Goal: Information Seeking & Learning: Find specific fact

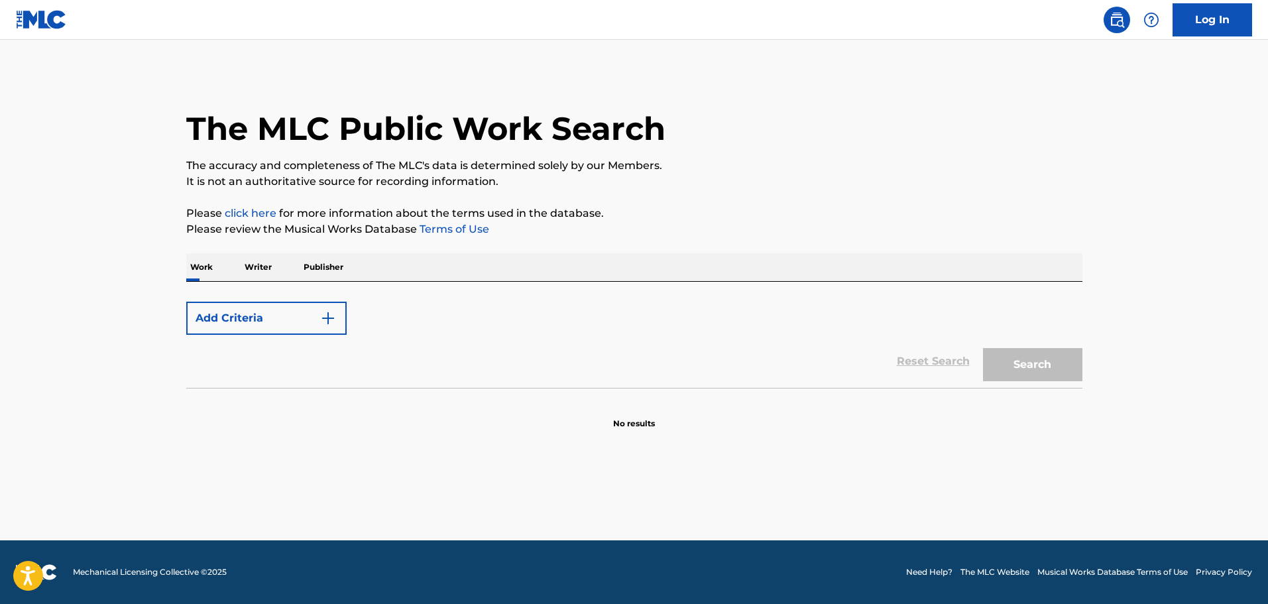
click at [213, 260] on p "Work" at bounding box center [201, 267] width 30 height 28
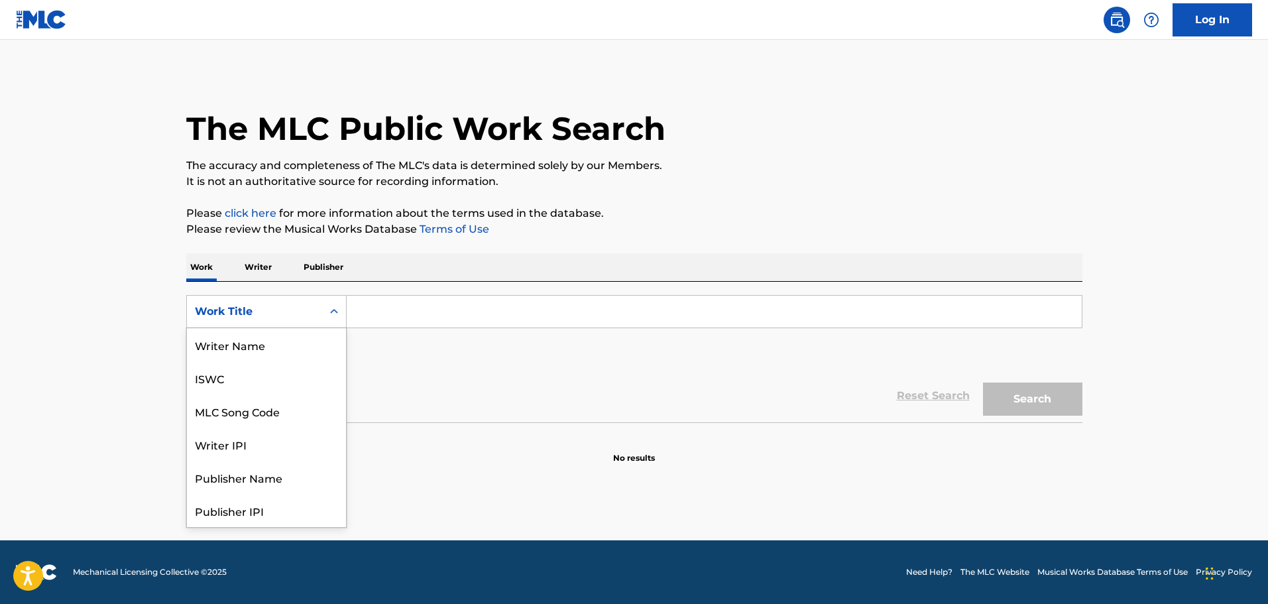
click at [310, 321] on div "Work Title" at bounding box center [254, 311] width 135 height 25
click at [298, 346] on div "MLC Song Code" at bounding box center [266, 344] width 159 height 33
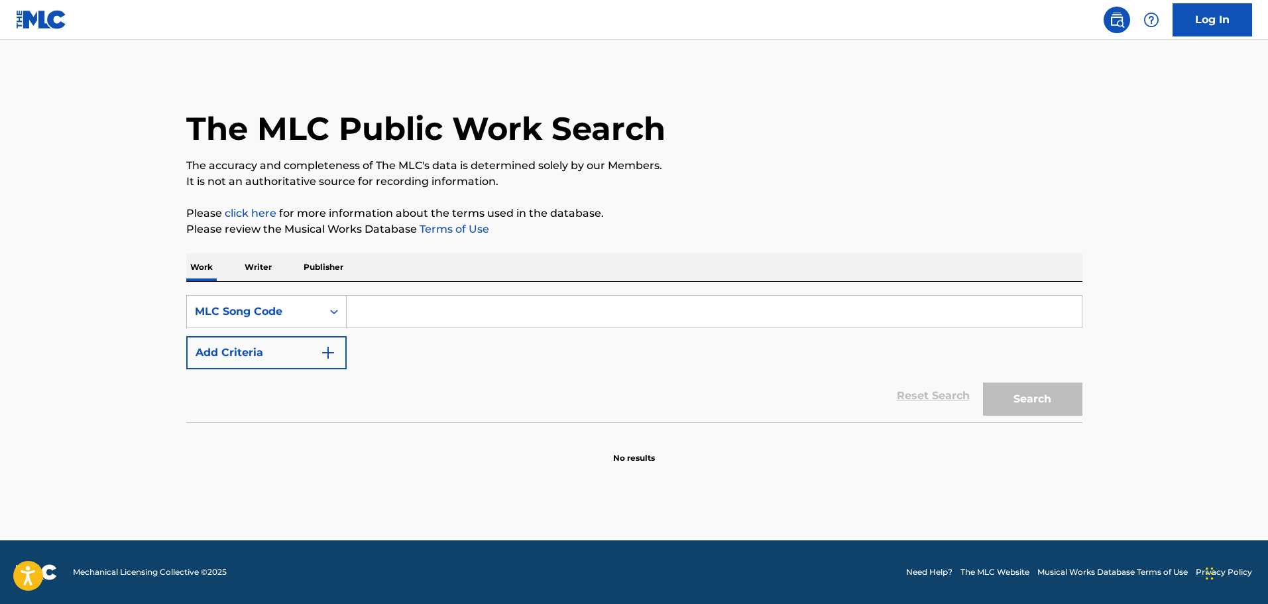
click at [329, 353] on img "Search Form" at bounding box center [328, 353] width 16 height 16
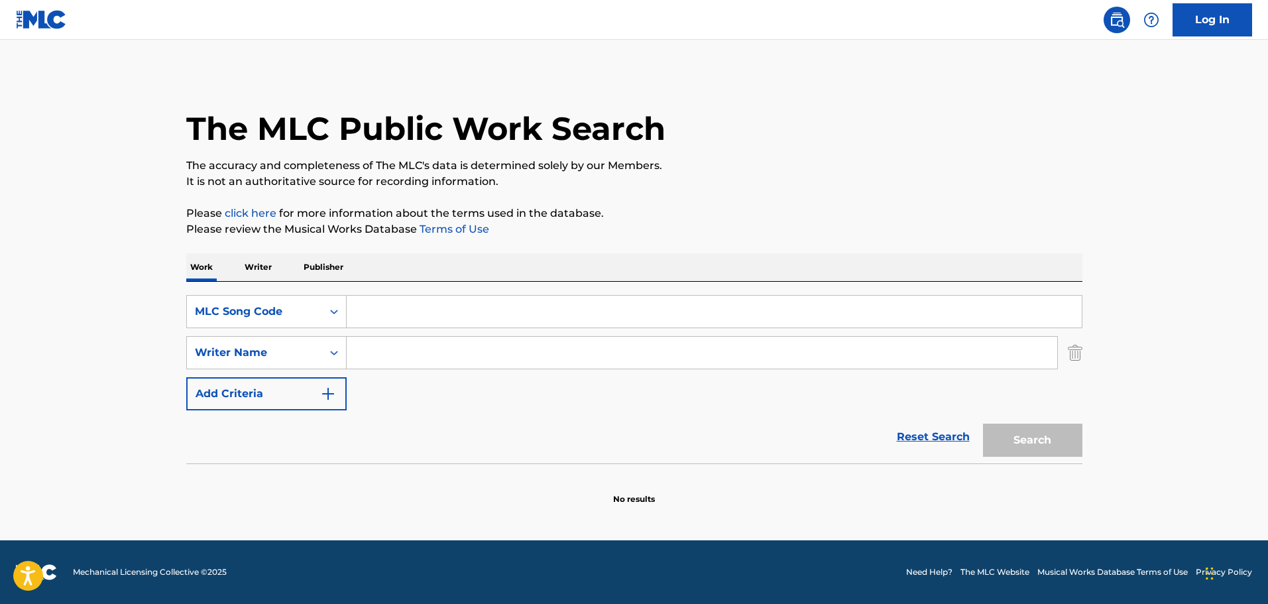
click at [380, 319] on input "Search Form" at bounding box center [714, 312] width 735 height 32
paste input "LA9LJT"
type input "LA9LJT"
click at [1024, 434] on button "Search" at bounding box center [1032, 439] width 99 height 33
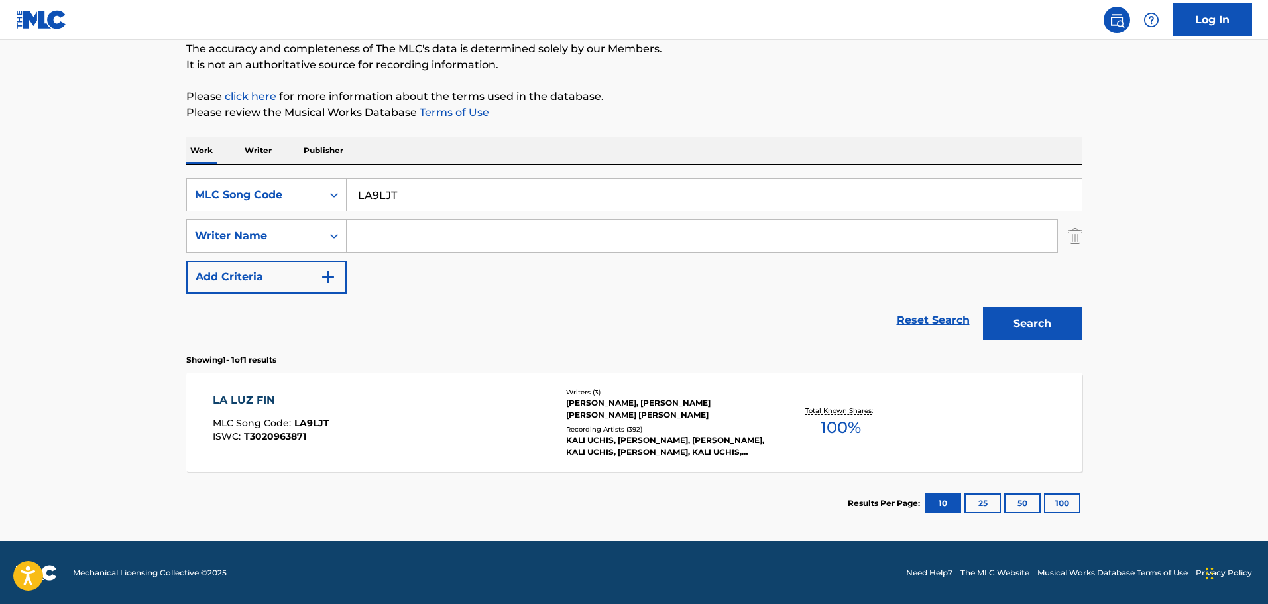
scroll to position [117, 0]
click at [415, 441] on div "LA LUZ FIN MLC Song Code : LA9LJT ISWC : T3020963871" at bounding box center [383, 422] width 341 height 60
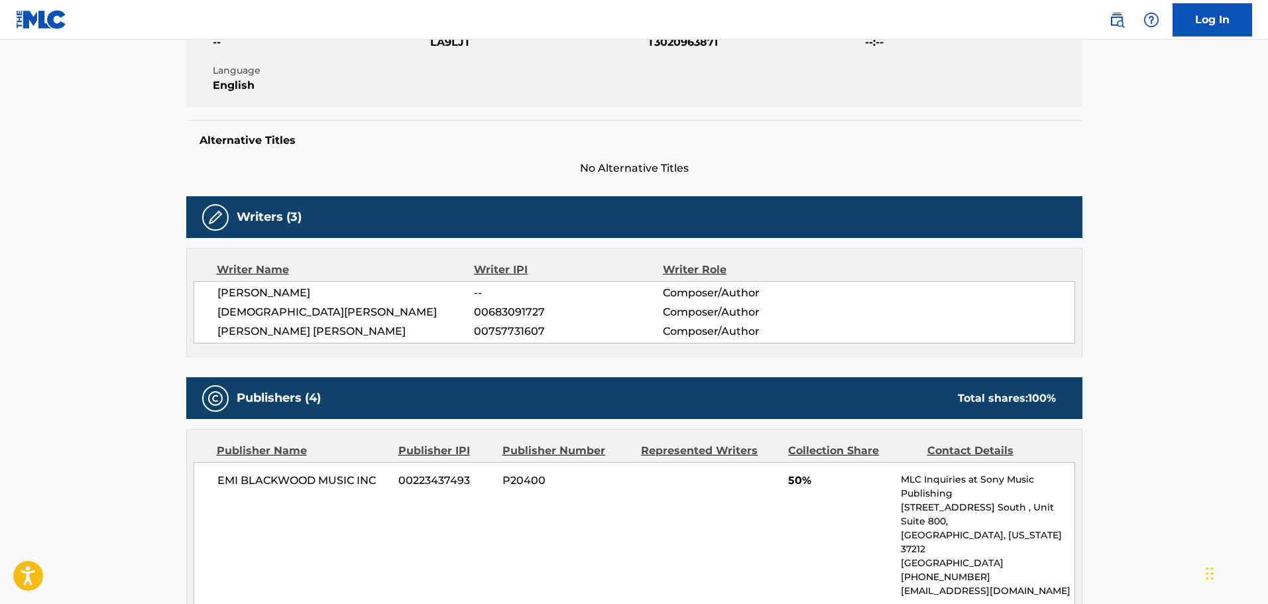
scroll to position [265, 0]
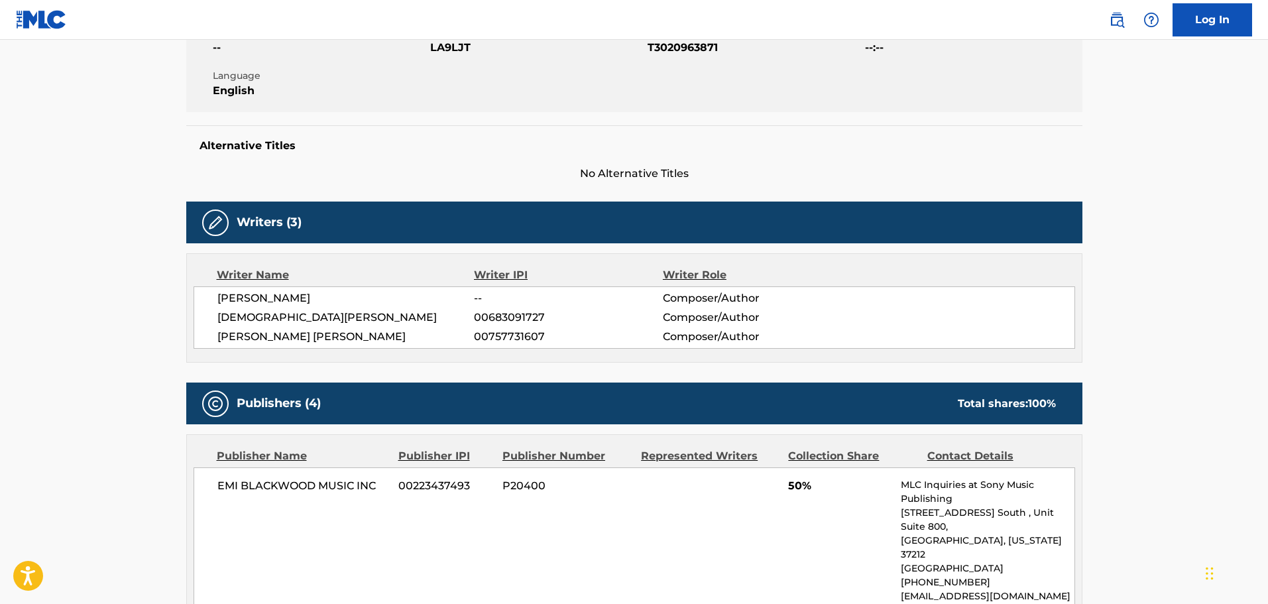
click at [621, 294] on span "--" at bounding box center [568, 298] width 188 height 16
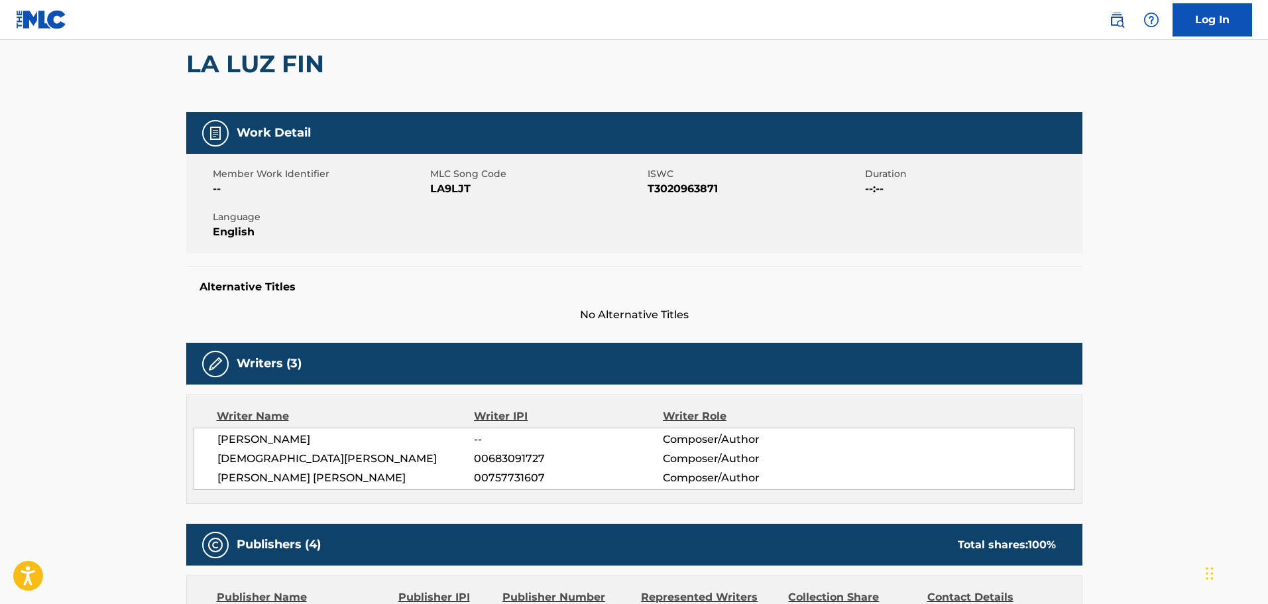
scroll to position [0, 0]
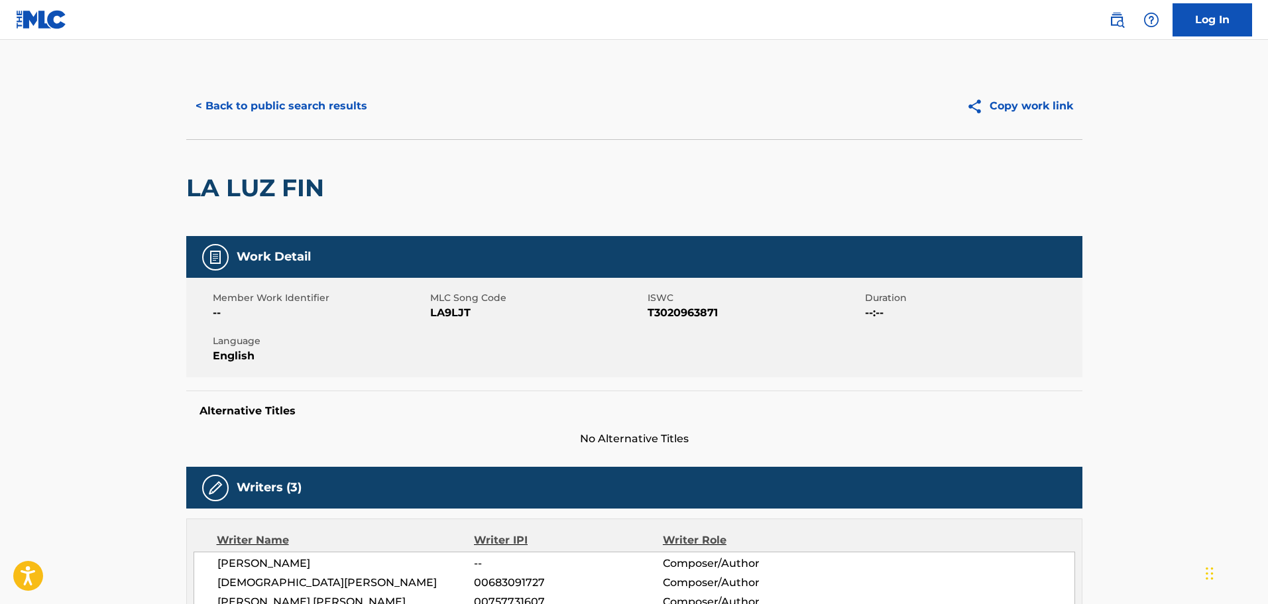
click at [329, 113] on button "< Back to public search results" at bounding box center [281, 105] width 190 height 33
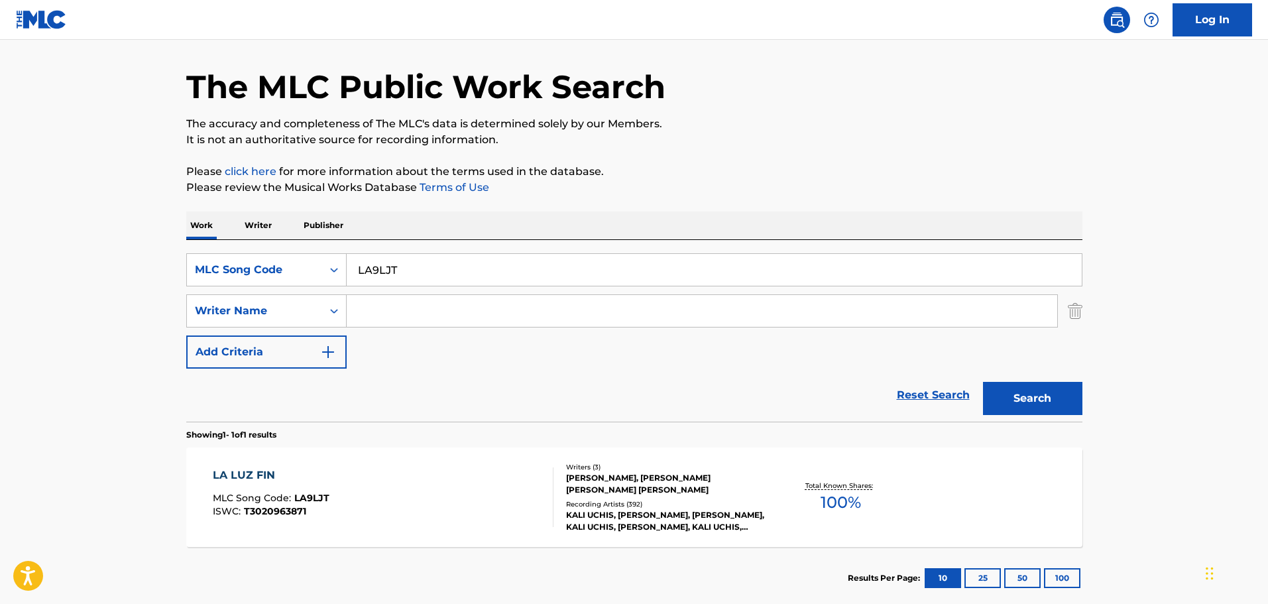
click at [408, 275] on input "LA9LJT" at bounding box center [714, 270] width 735 height 32
drag, startPoint x: 413, startPoint y: 273, endPoint x: 209, endPoint y: 239, distance: 206.4
click at [209, 239] on div "Work Writer Publisher SearchWithCriteria0551437d-4dbc-4c99-80a3-fac9f4751063 ML…" at bounding box center [634, 410] width 896 height 398
paste input "B22920"
type input "B22920"
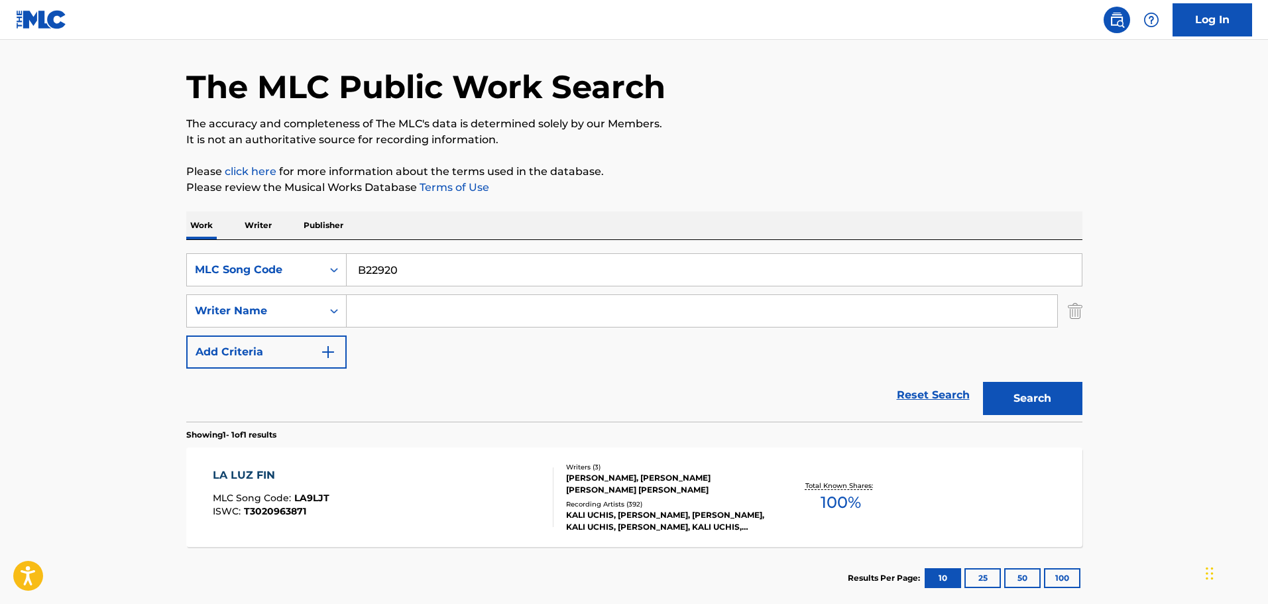
click at [1044, 396] on button "Search" at bounding box center [1032, 398] width 99 height 33
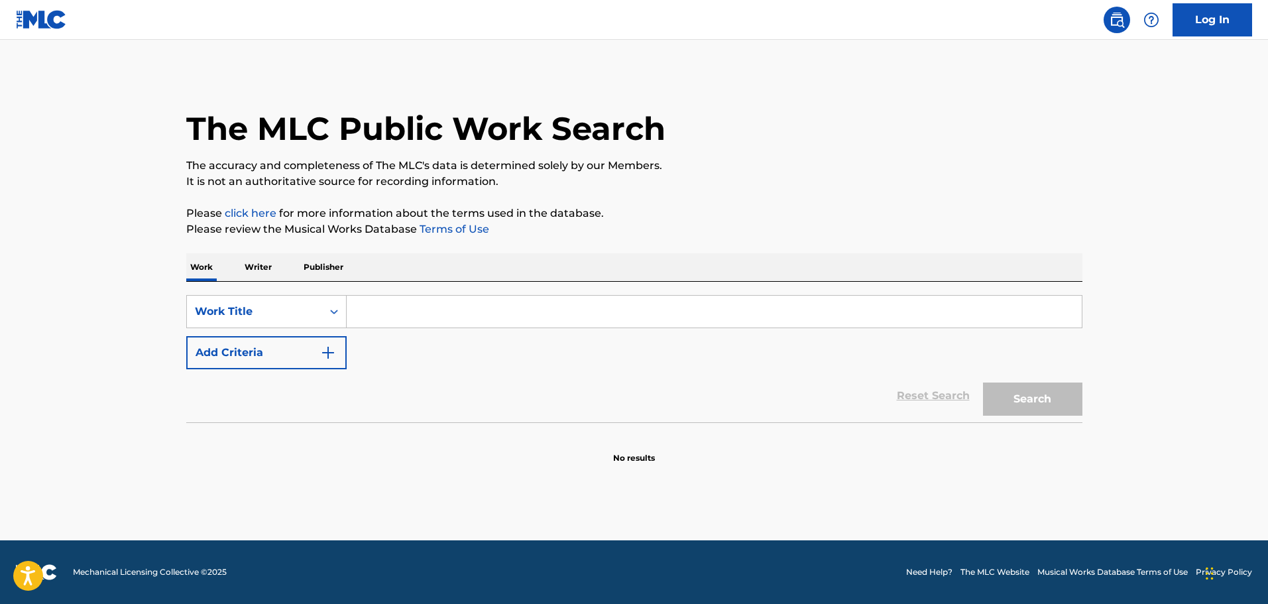
drag, startPoint x: 427, startPoint y: 325, endPoint x: 382, endPoint y: 323, distance: 45.1
click at [426, 325] on input "Search Form" at bounding box center [714, 312] width 735 height 32
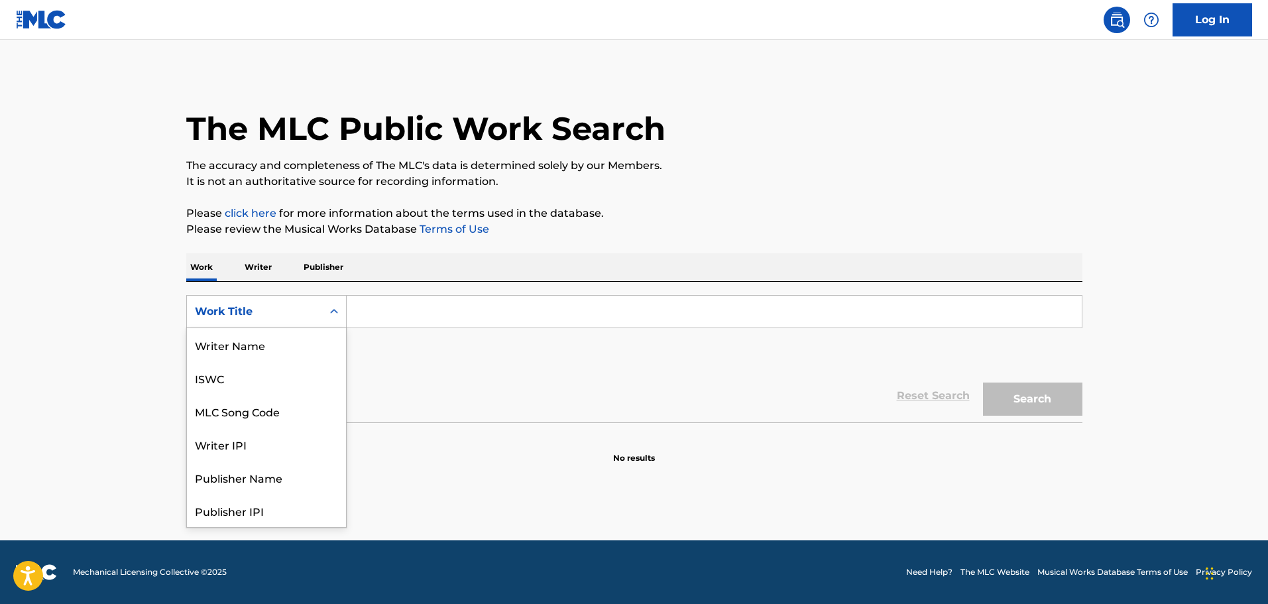
click at [286, 312] on div "Work Title" at bounding box center [254, 312] width 119 height 16
drag, startPoint x: 277, startPoint y: 349, endPoint x: 347, endPoint y: 333, distance: 71.9
click at [278, 349] on div "MLC Song Code" at bounding box center [266, 344] width 159 height 33
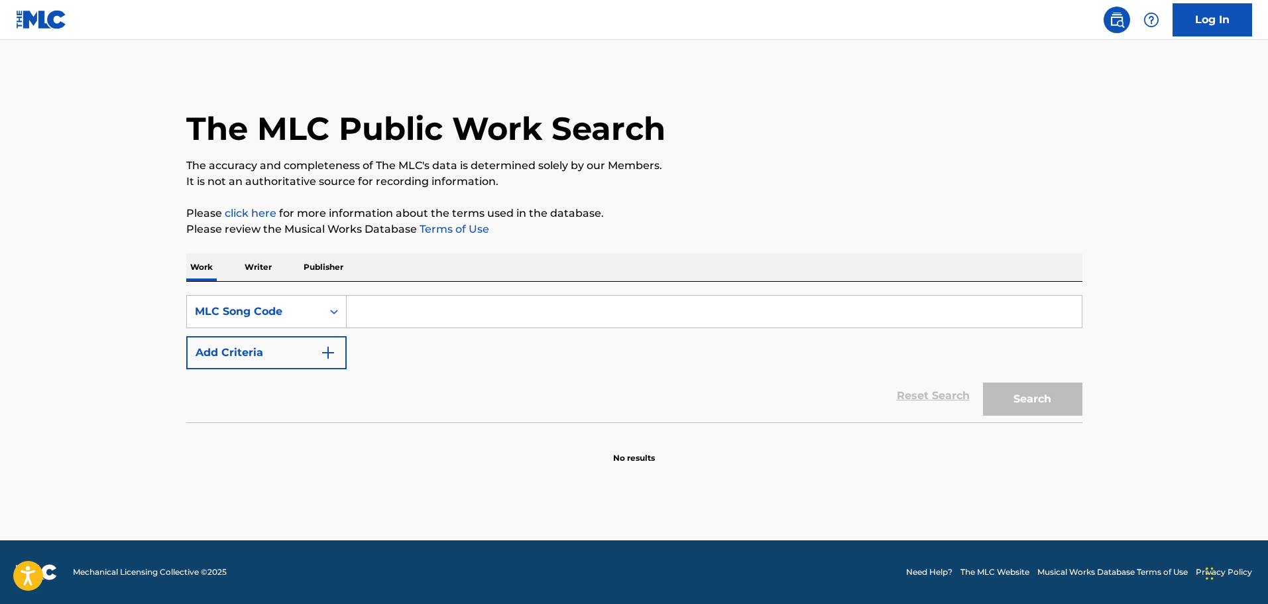
click at [391, 304] on input "Search Form" at bounding box center [714, 312] width 735 height 32
paste input "BB8UAG"
click at [993, 380] on div "Search" at bounding box center [1029, 395] width 106 height 53
click at [1030, 399] on button "Search" at bounding box center [1032, 398] width 99 height 33
click at [1046, 418] on div "Search" at bounding box center [1029, 395] width 106 height 53
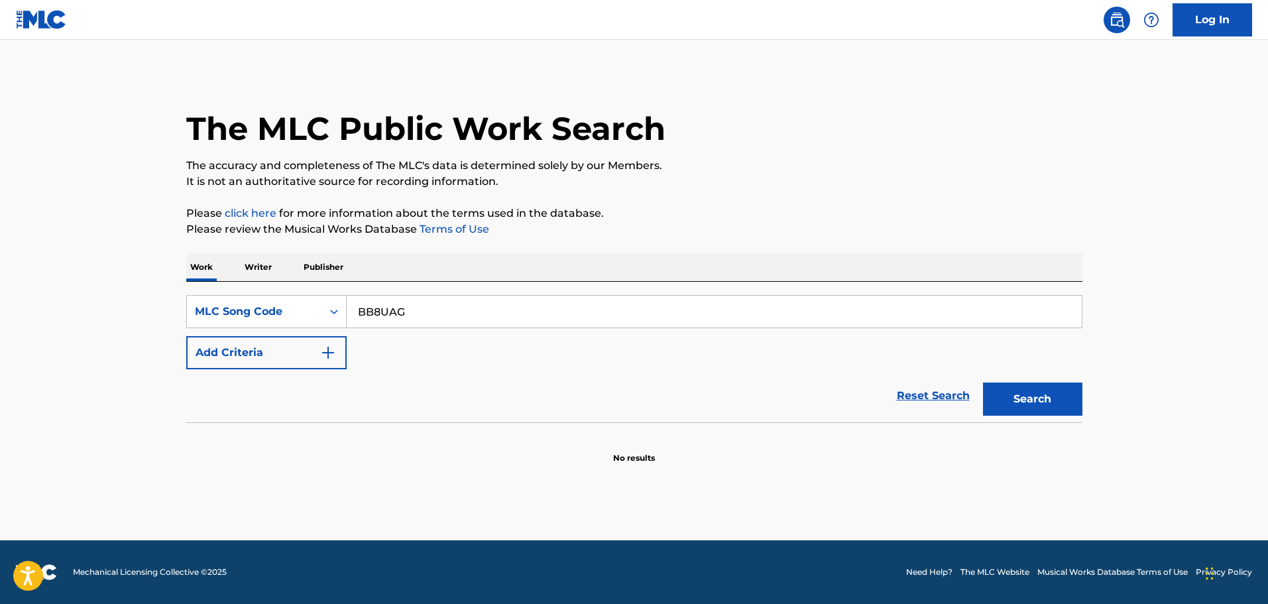
click at [1037, 402] on button "Search" at bounding box center [1032, 398] width 99 height 33
click at [436, 319] on input "BB8UAG" at bounding box center [714, 312] width 735 height 32
drag, startPoint x: 285, startPoint y: 280, endPoint x: 375, endPoint y: 314, distance: 96.3
click at [254, 278] on div "Work Writer Publisher SearchWithCriteriab13c5569-4832-40da-88b8-d8804dc2042f ML…" at bounding box center [634, 358] width 896 height 211
paste input "22920"
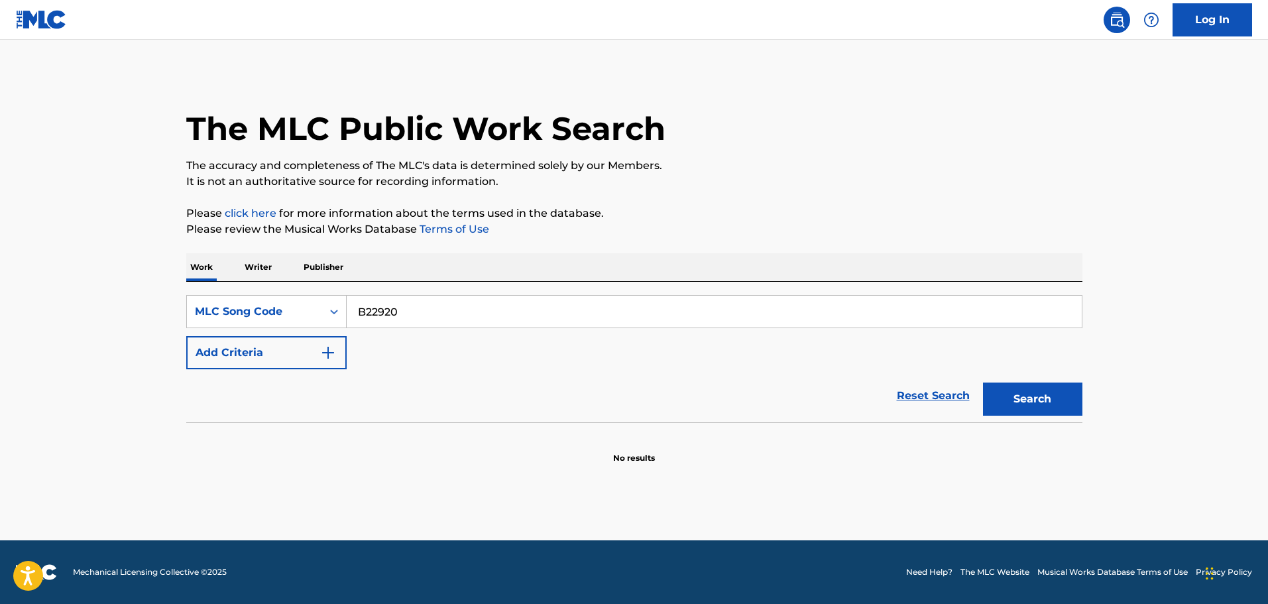
type input "B22920"
click at [1027, 397] on button "Search" at bounding box center [1032, 398] width 99 height 33
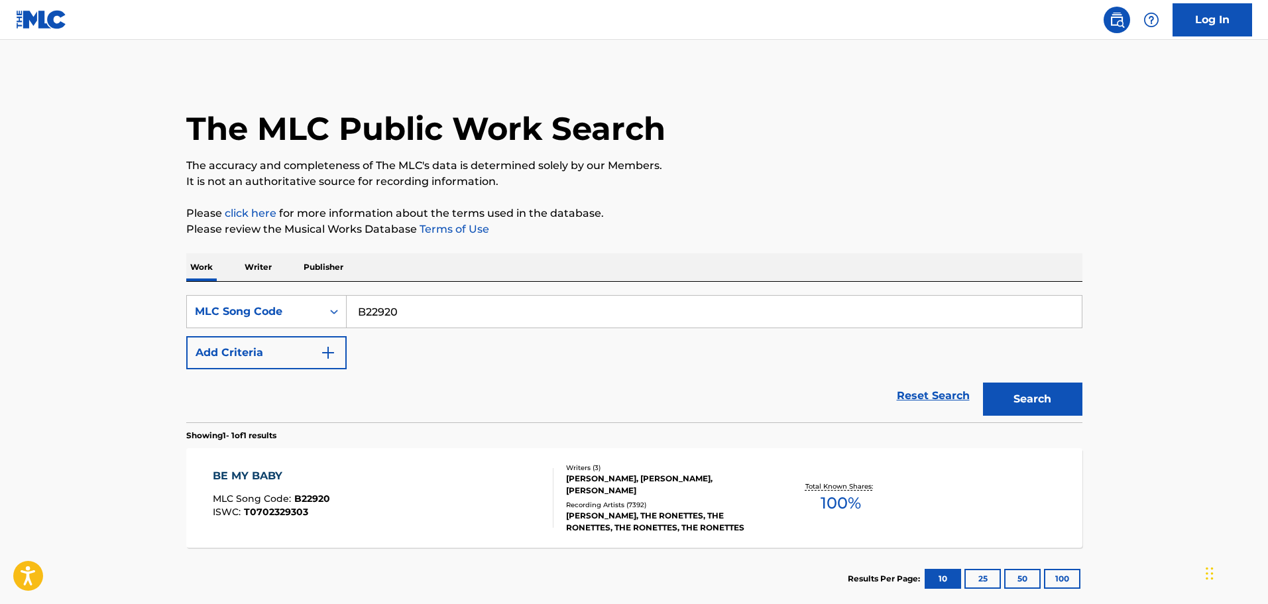
click at [478, 480] on div "BE MY BABY MLC Song Code : B22920 ISWC : T0702329303" at bounding box center [383, 498] width 341 height 60
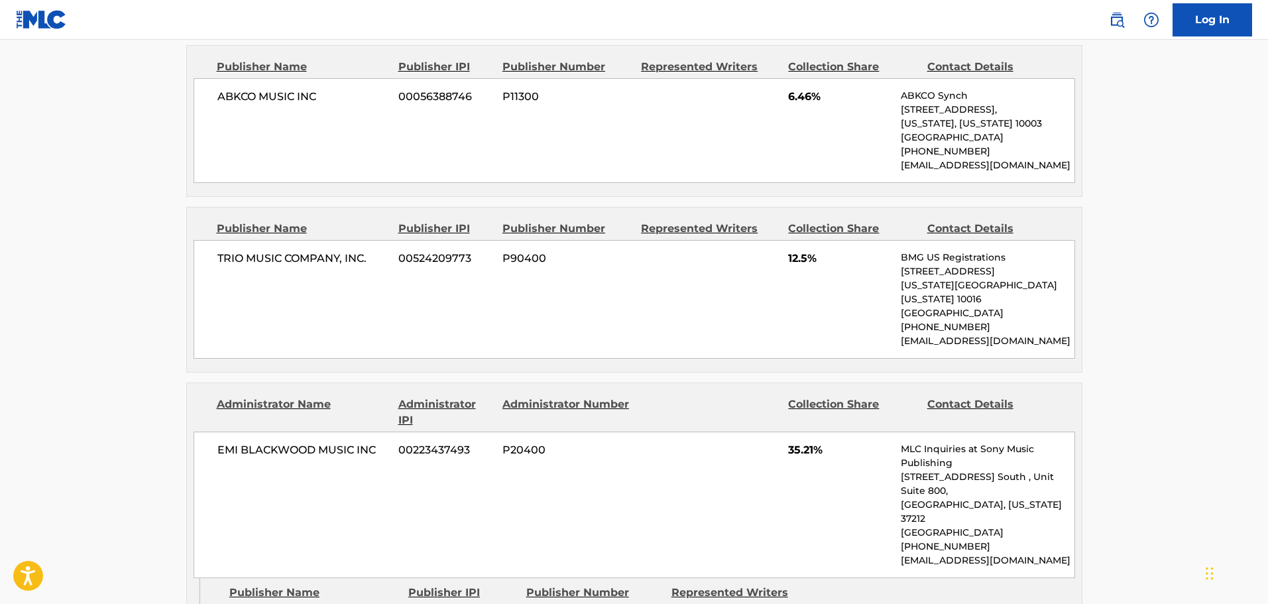
scroll to position [994, 0]
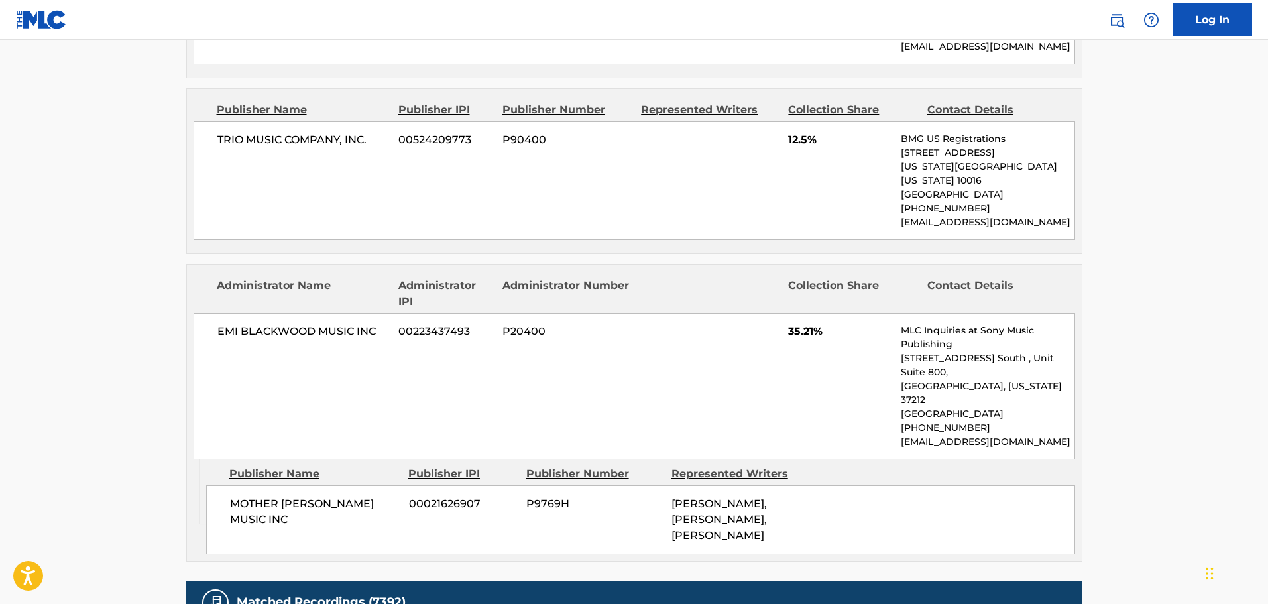
click at [652, 23] on nav "Log In" at bounding box center [634, 20] width 1268 height 40
